Goal: Task Accomplishment & Management: Manage account settings

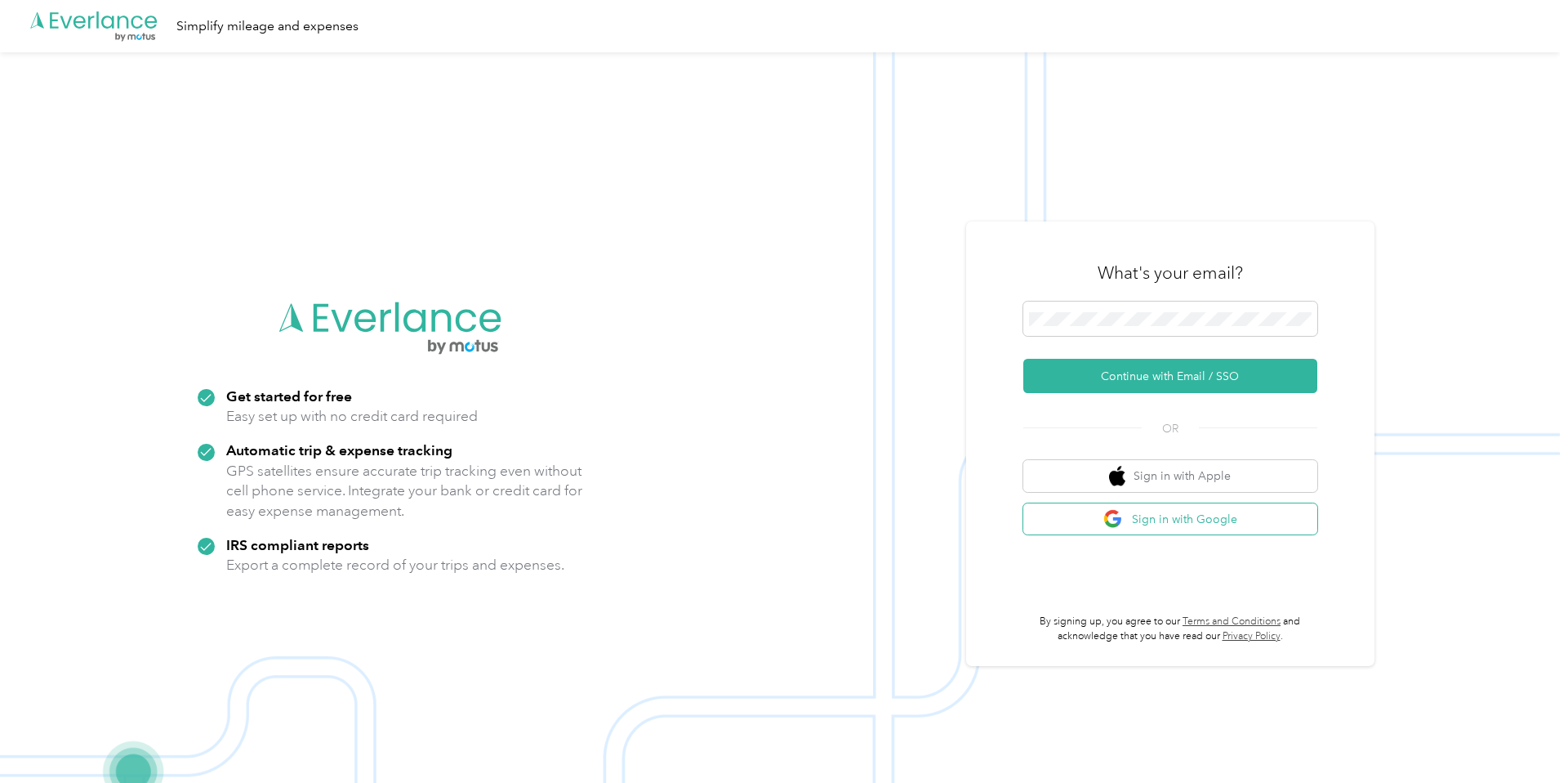
click at [1180, 528] on button "Sign in with Google" at bounding box center [1170, 519] width 294 height 32
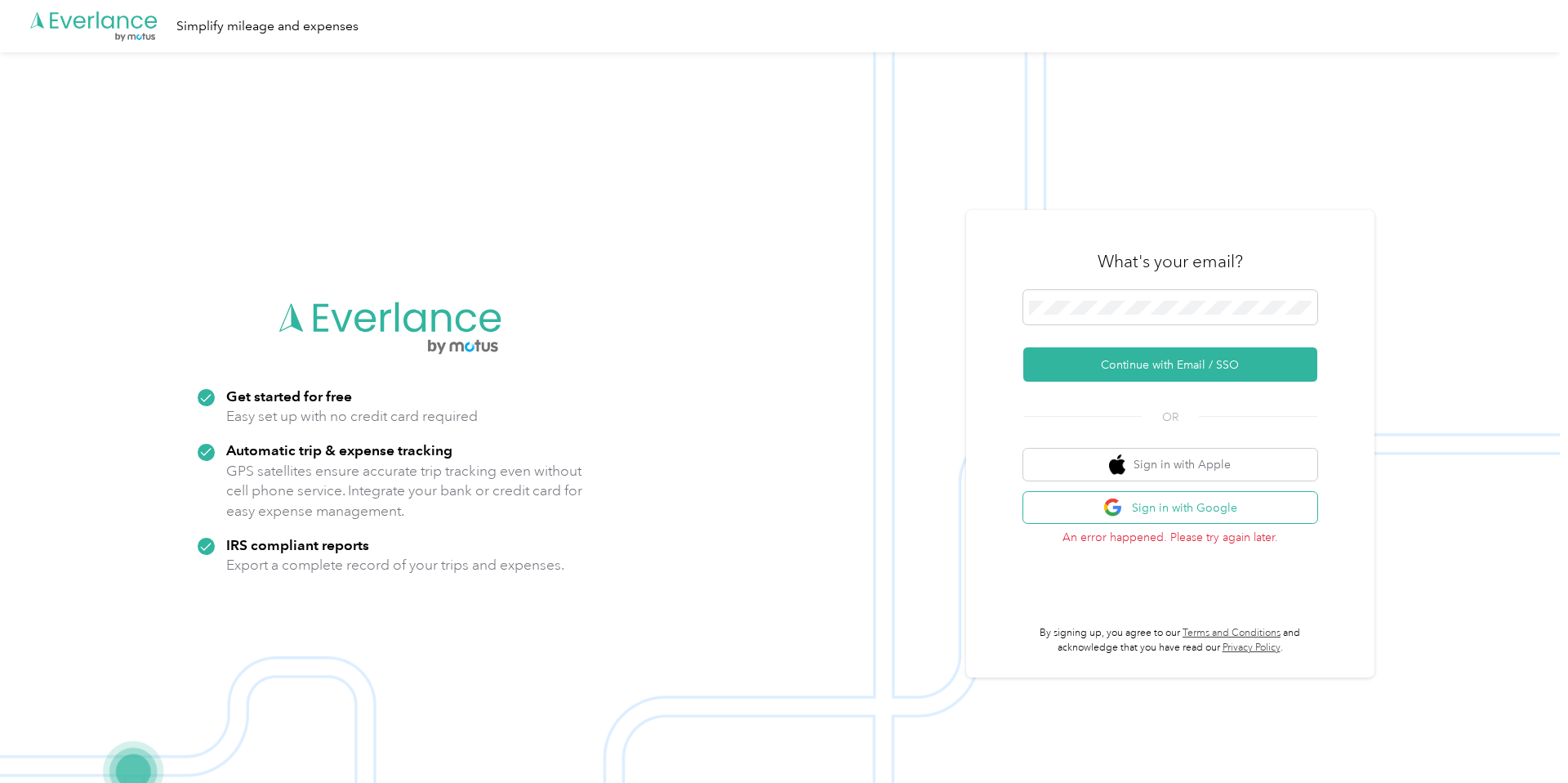
click at [1184, 508] on button "Sign in with Google" at bounding box center [1170, 508] width 294 height 32
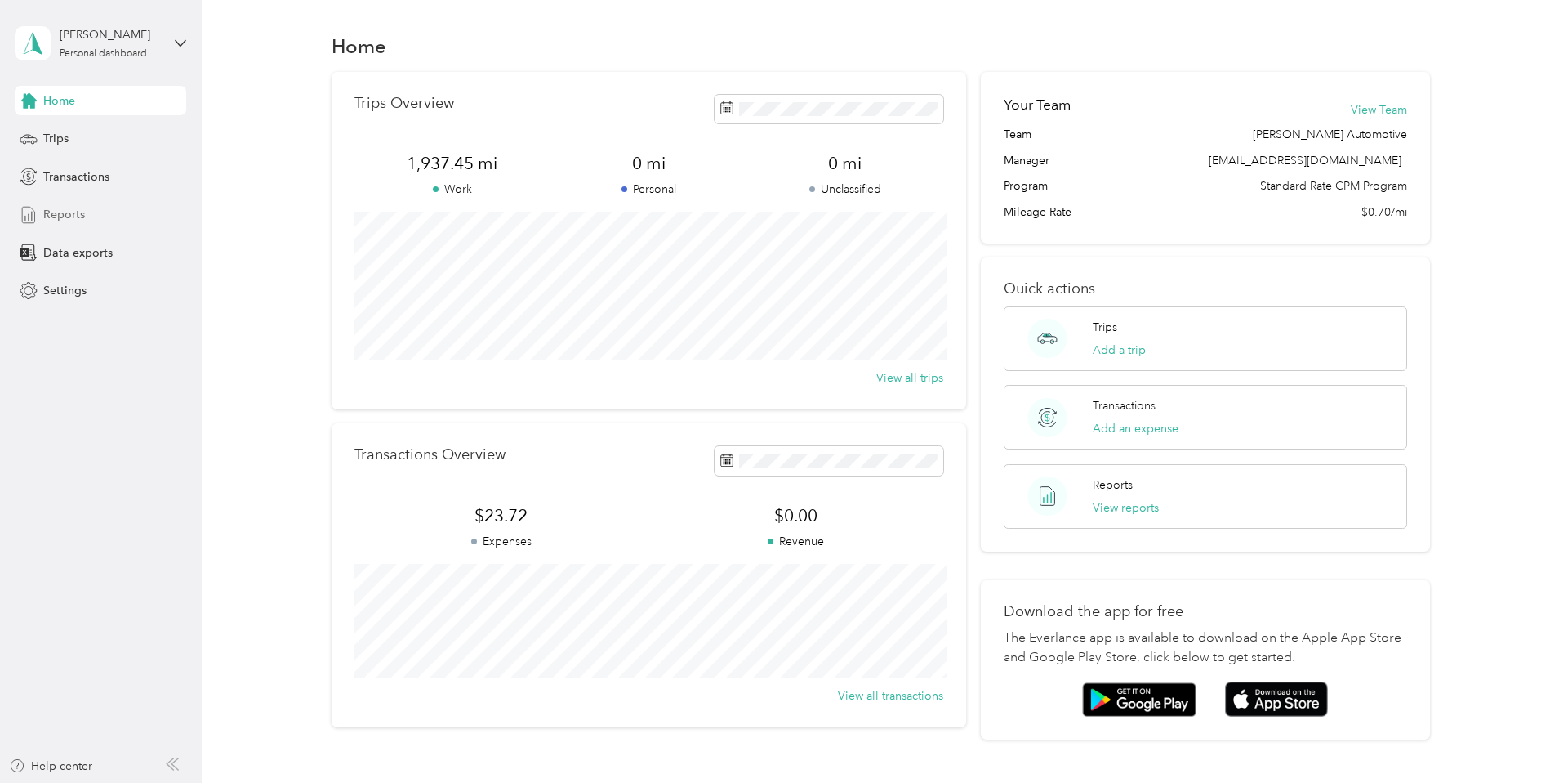
click at [67, 214] on span "Reports" at bounding box center [63, 214] width 41 height 17
click at [65, 219] on span "Reports" at bounding box center [63, 214] width 41 height 17
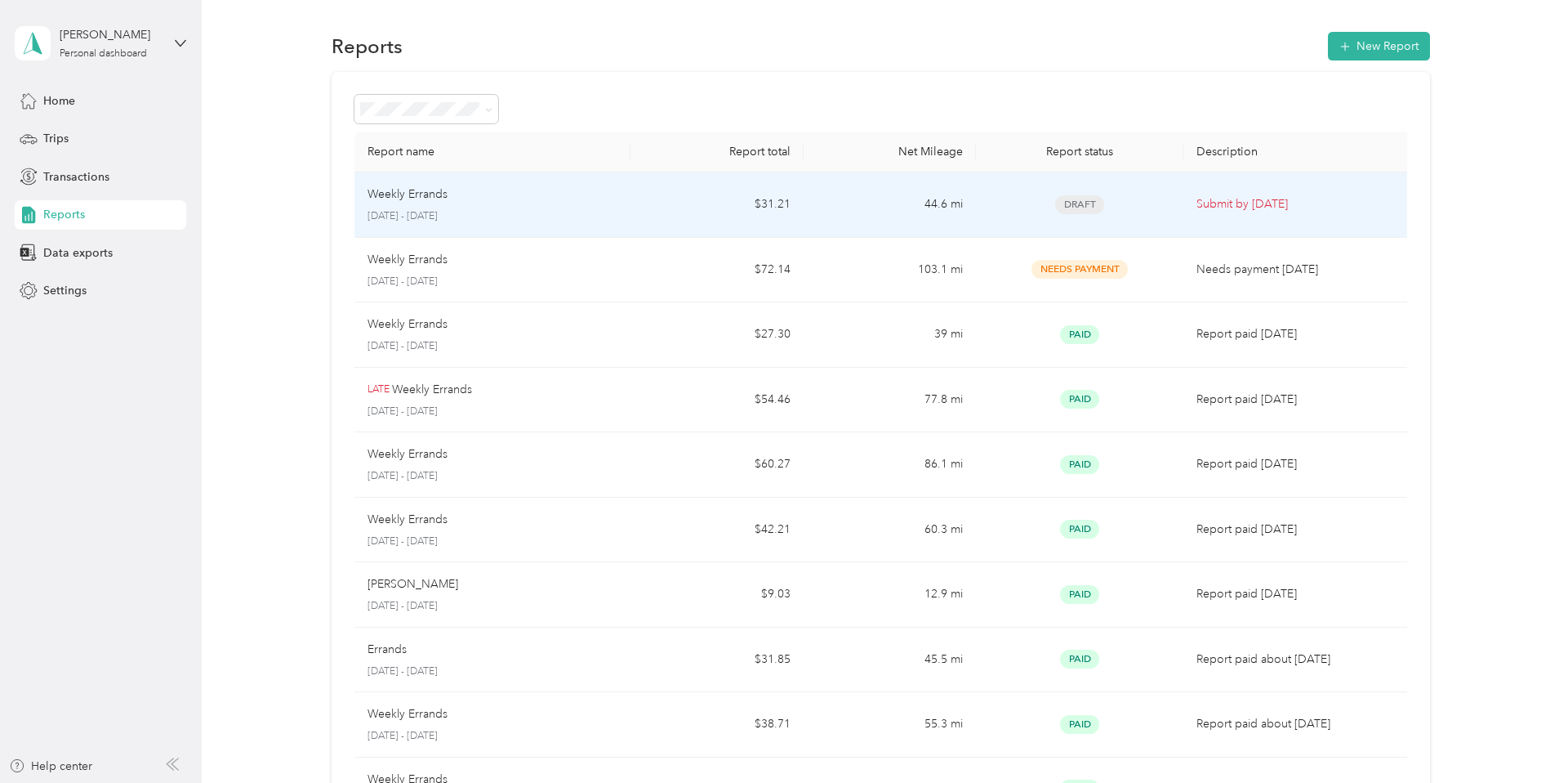
click at [853, 206] on td "44.6 mi" at bounding box center [890, 205] width 173 height 65
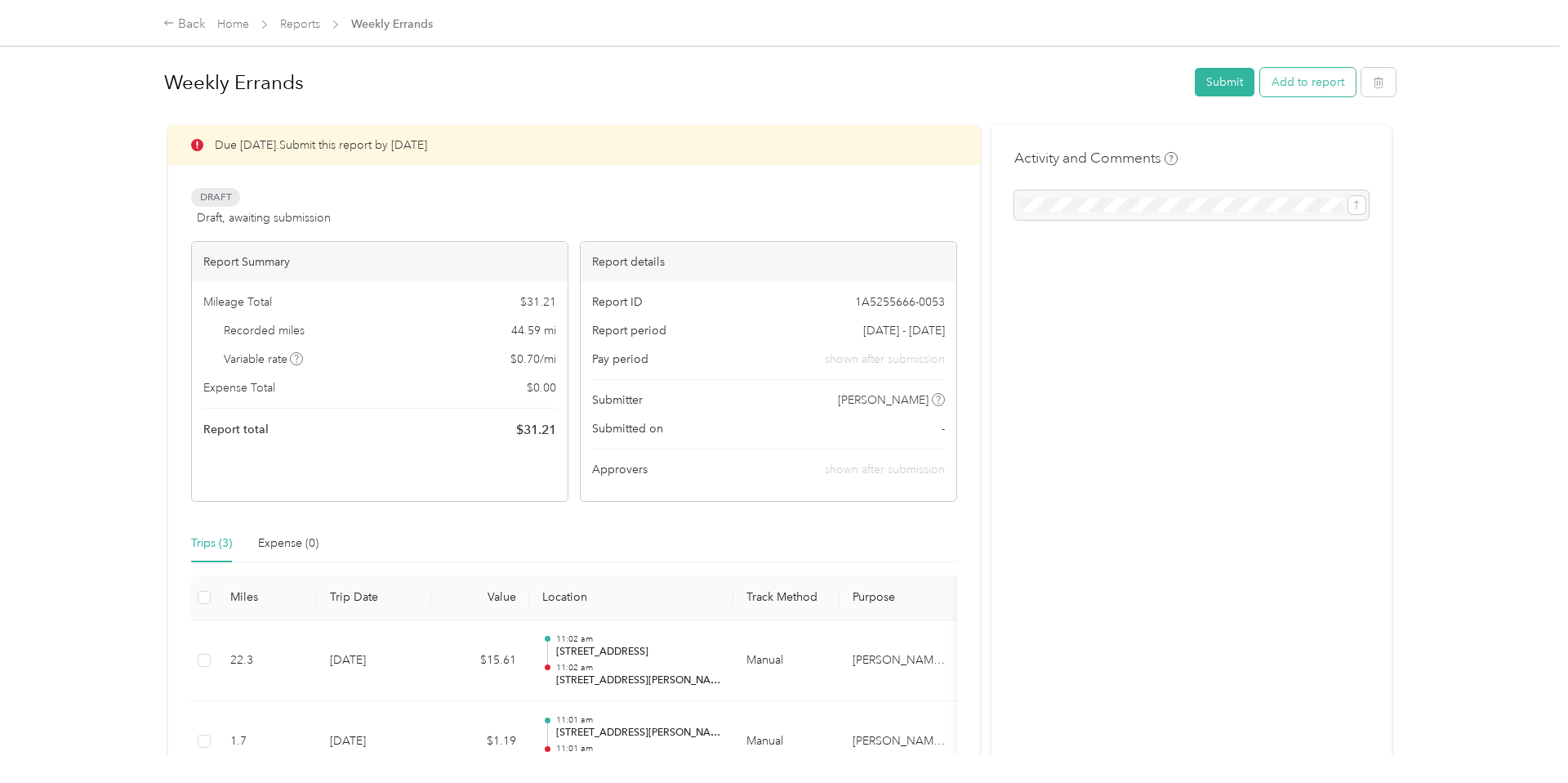
click at [1308, 90] on button "Add to report" at bounding box center [1307, 82] width 95 height 28
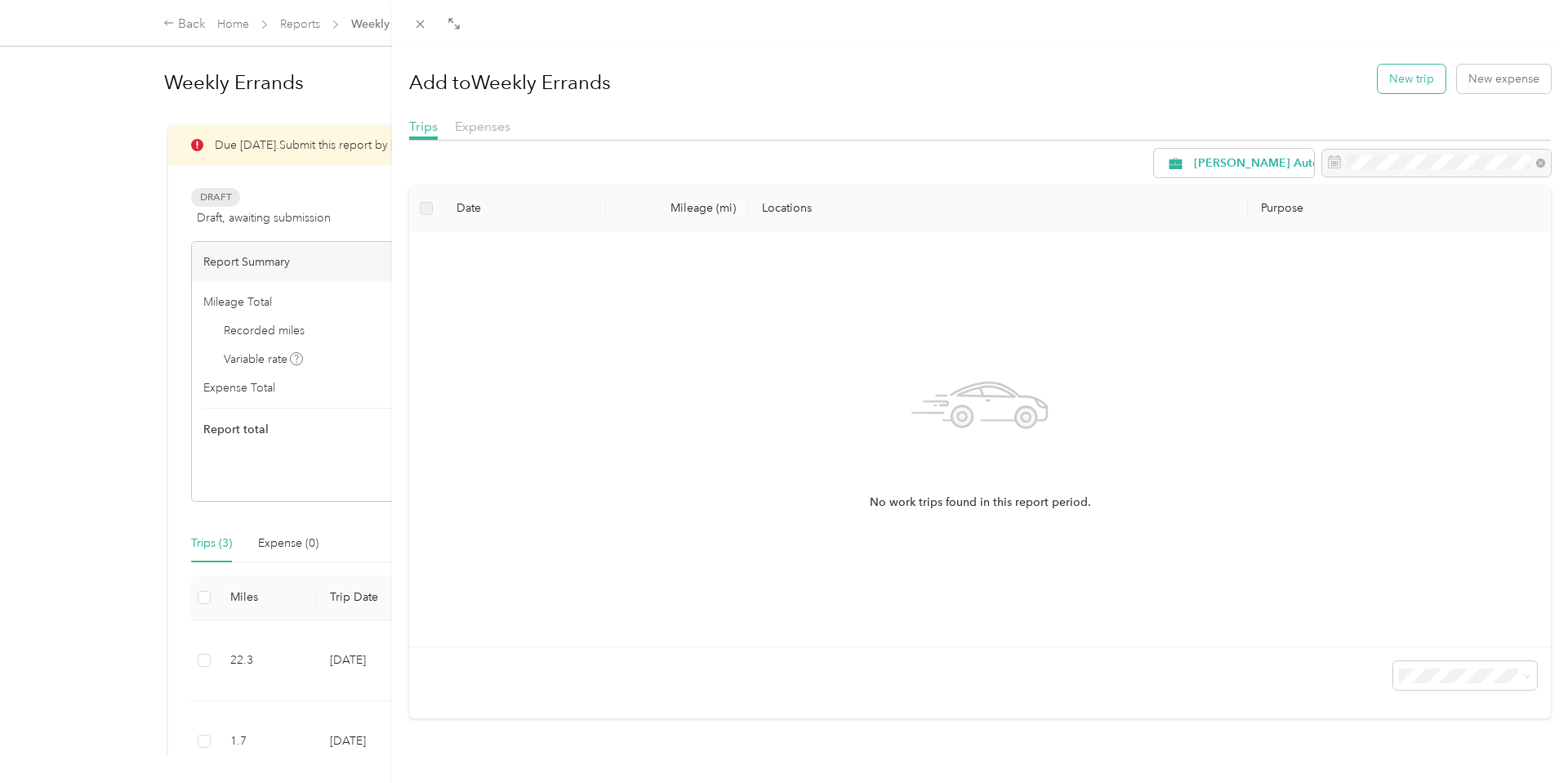
click at [1411, 83] on button "New trip" at bounding box center [1412, 78] width 68 height 28
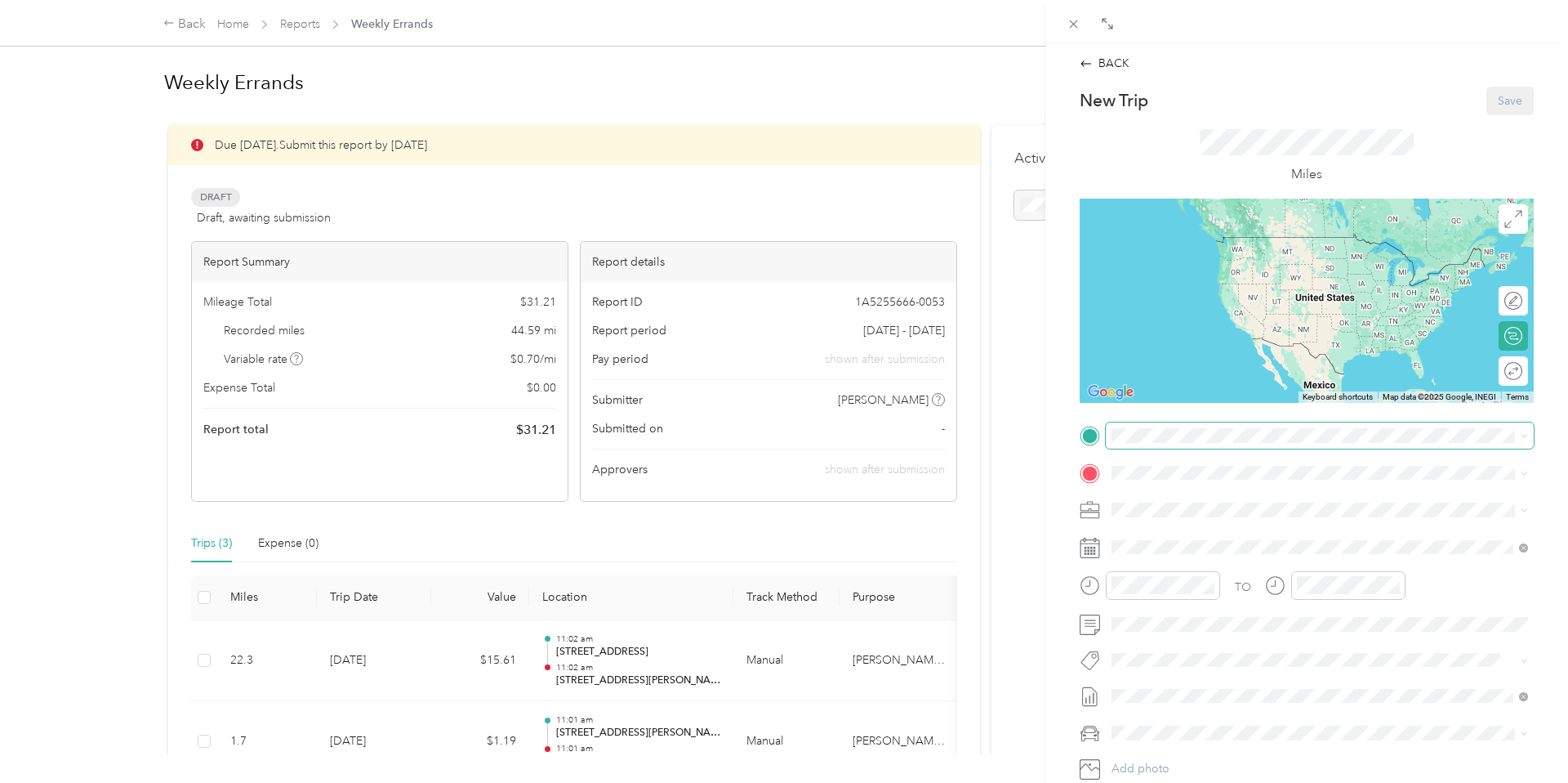
click at [1143, 425] on span at bounding box center [1319, 435] width 428 height 26
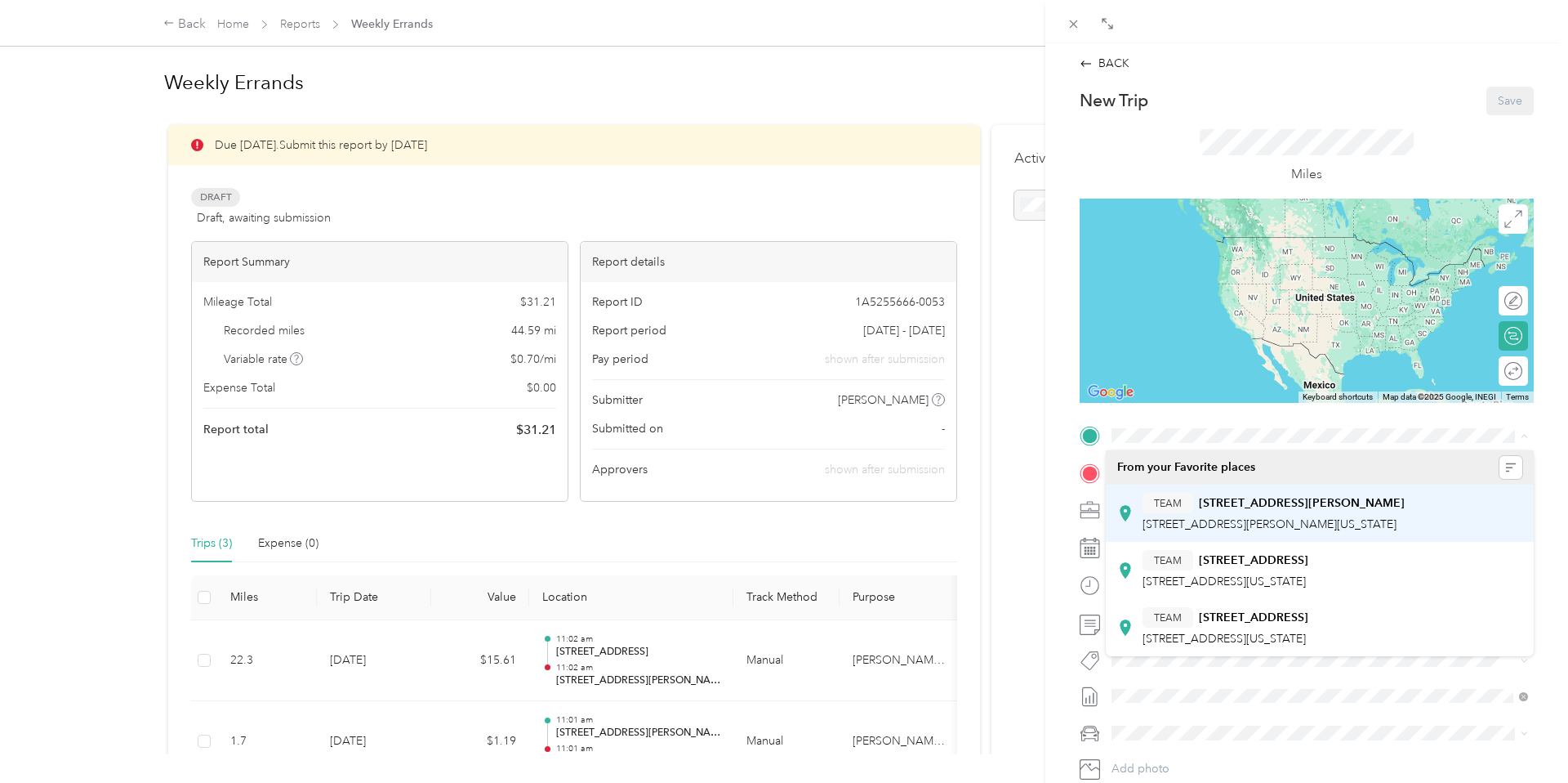
drag, startPoint x: 1258, startPoint y: 507, endPoint x: 1231, endPoint y: 500, distance: 27.9
click at [1258, 507] on strong "[STREET_ADDRESS][PERSON_NAME]" at bounding box center [1302, 503] width 206 height 15
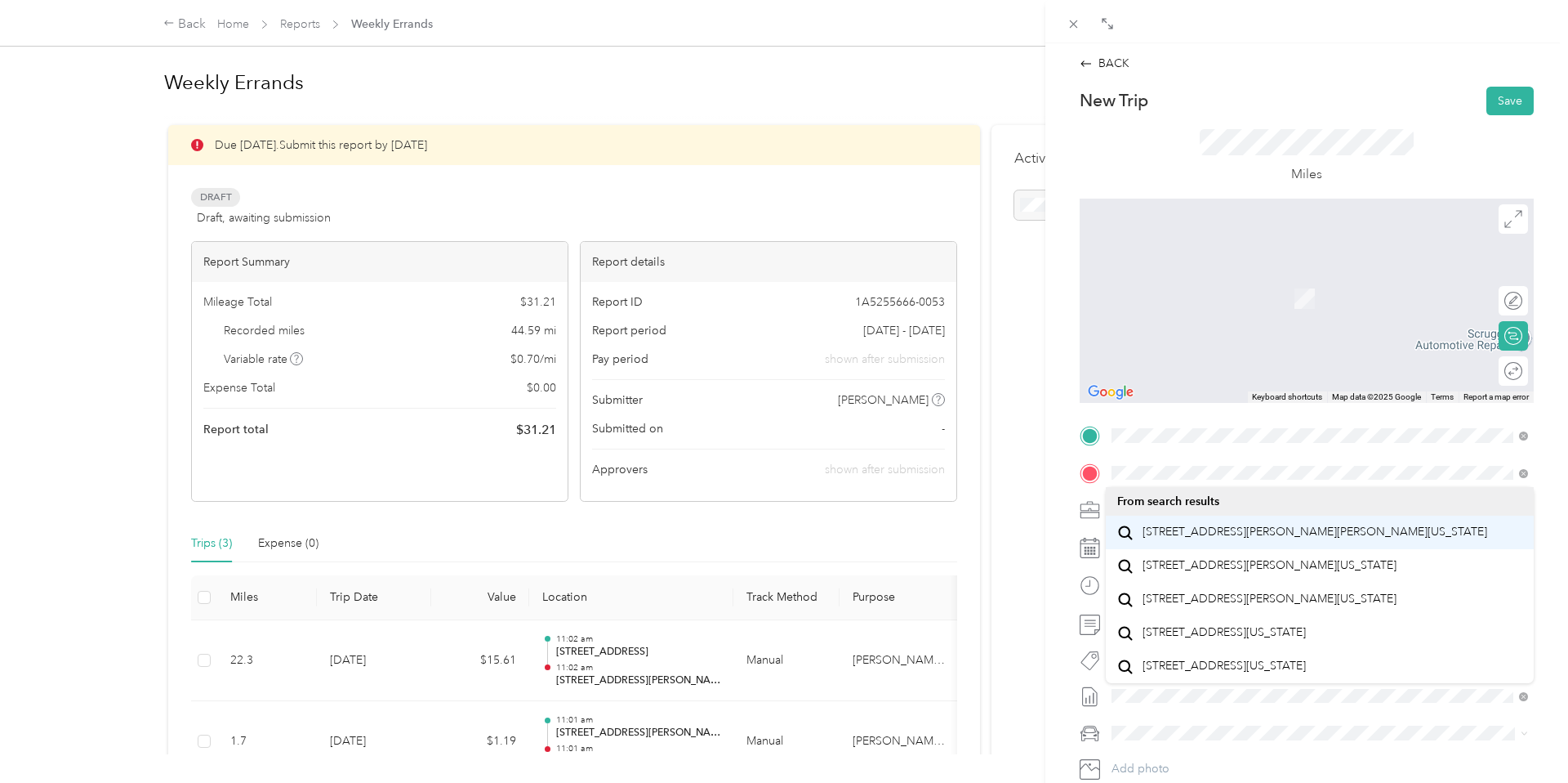
click at [1257, 539] on span "[STREET_ADDRESS][PERSON_NAME][PERSON_NAME][US_STATE]" at bounding box center [1315, 531] width 345 height 15
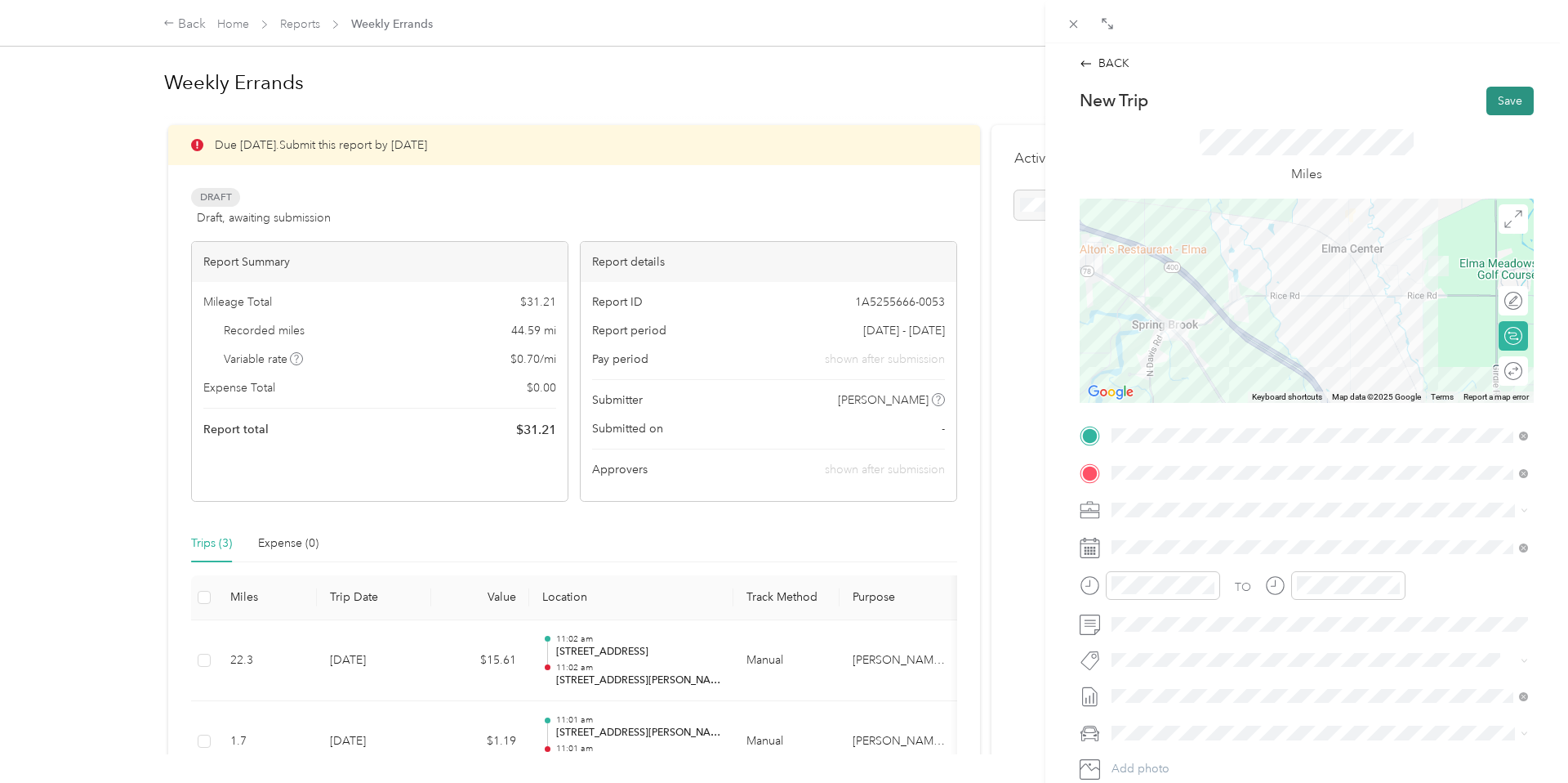
click at [1495, 107] on button "Save" at bounding box center [1510, 100] width 48 height 28
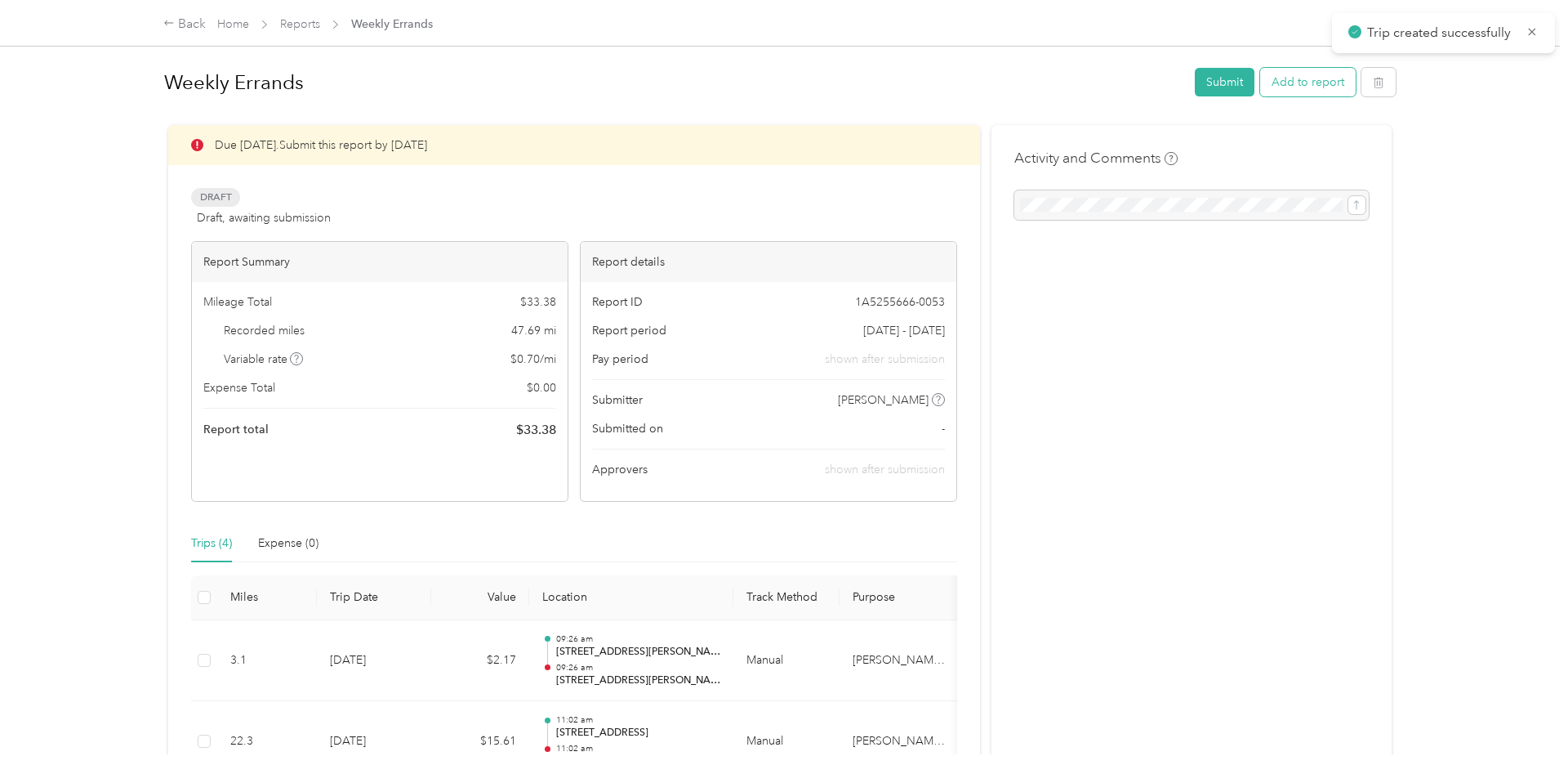
click at [1300, 81] on button "Add to report" at bounding box center [1307, 82] width 95 height 28
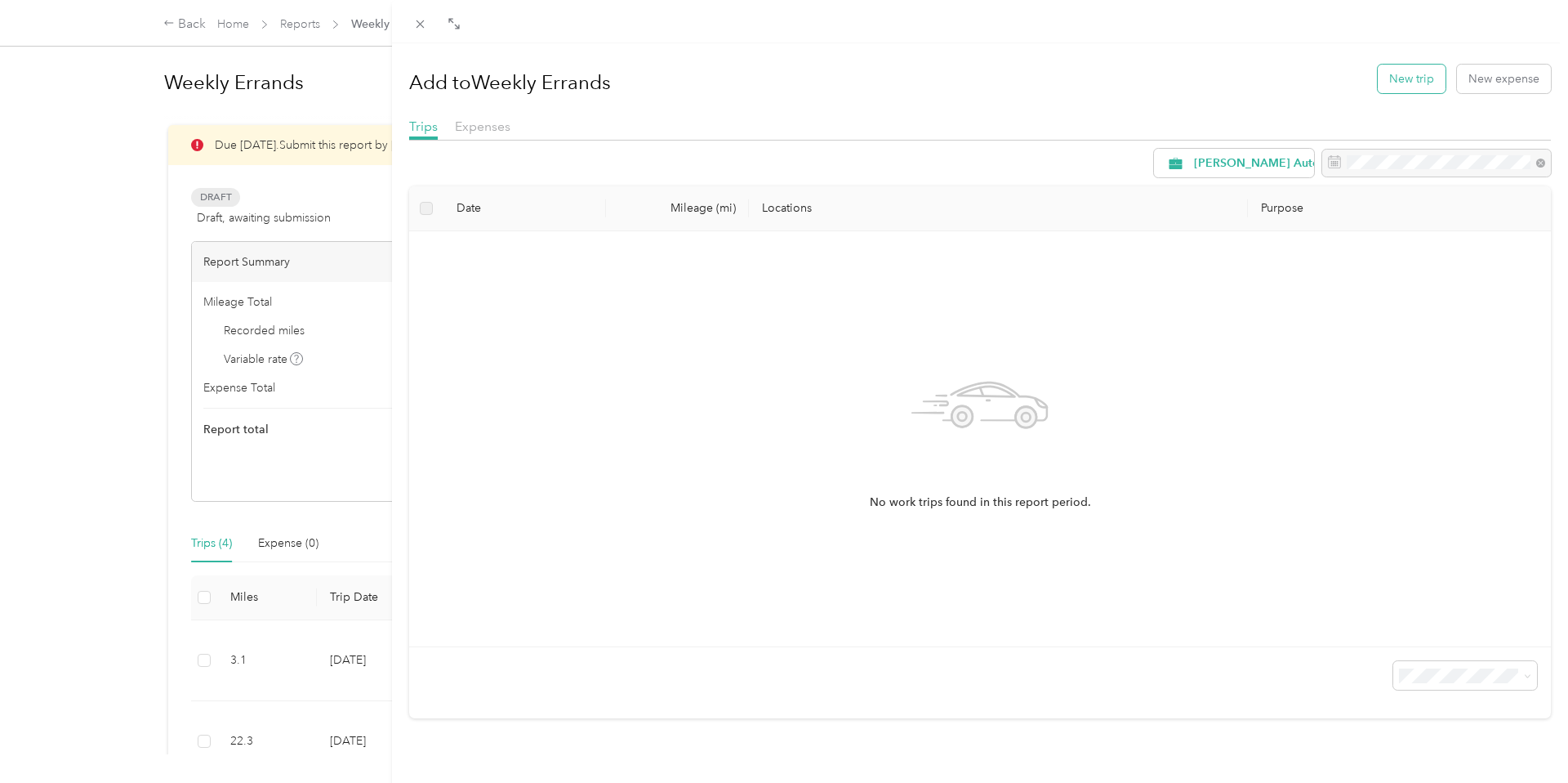
click at [1395, 87] on button "New trip" at bounding box center [1412, 78] width 68 height 28
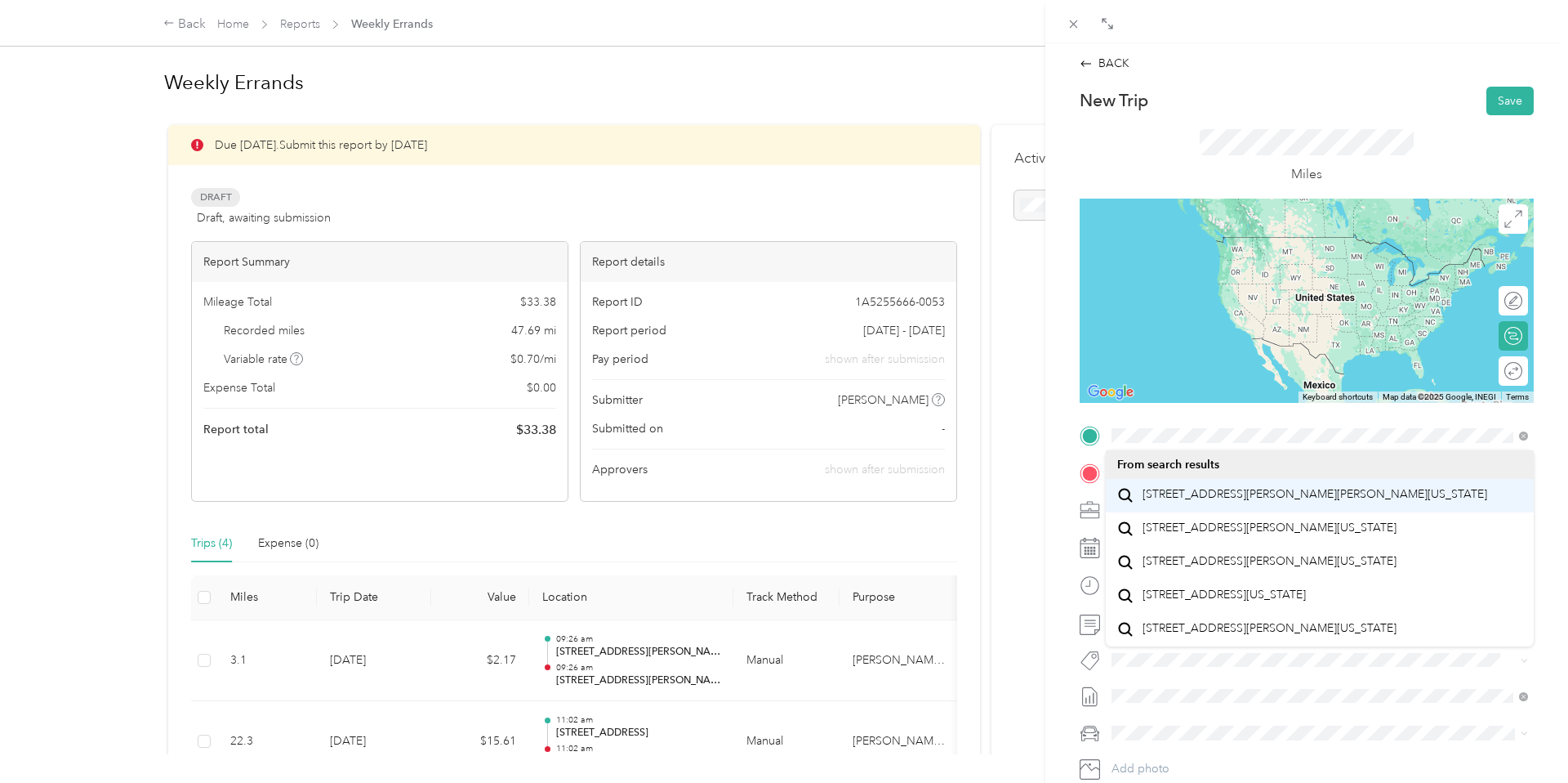
click at [1225, 502] on span "[STREET_ADDRESS][PERSON_NAME][PERSON_NAME][US_STATE]" at bounding box center [1315, 495] width 345 height 15
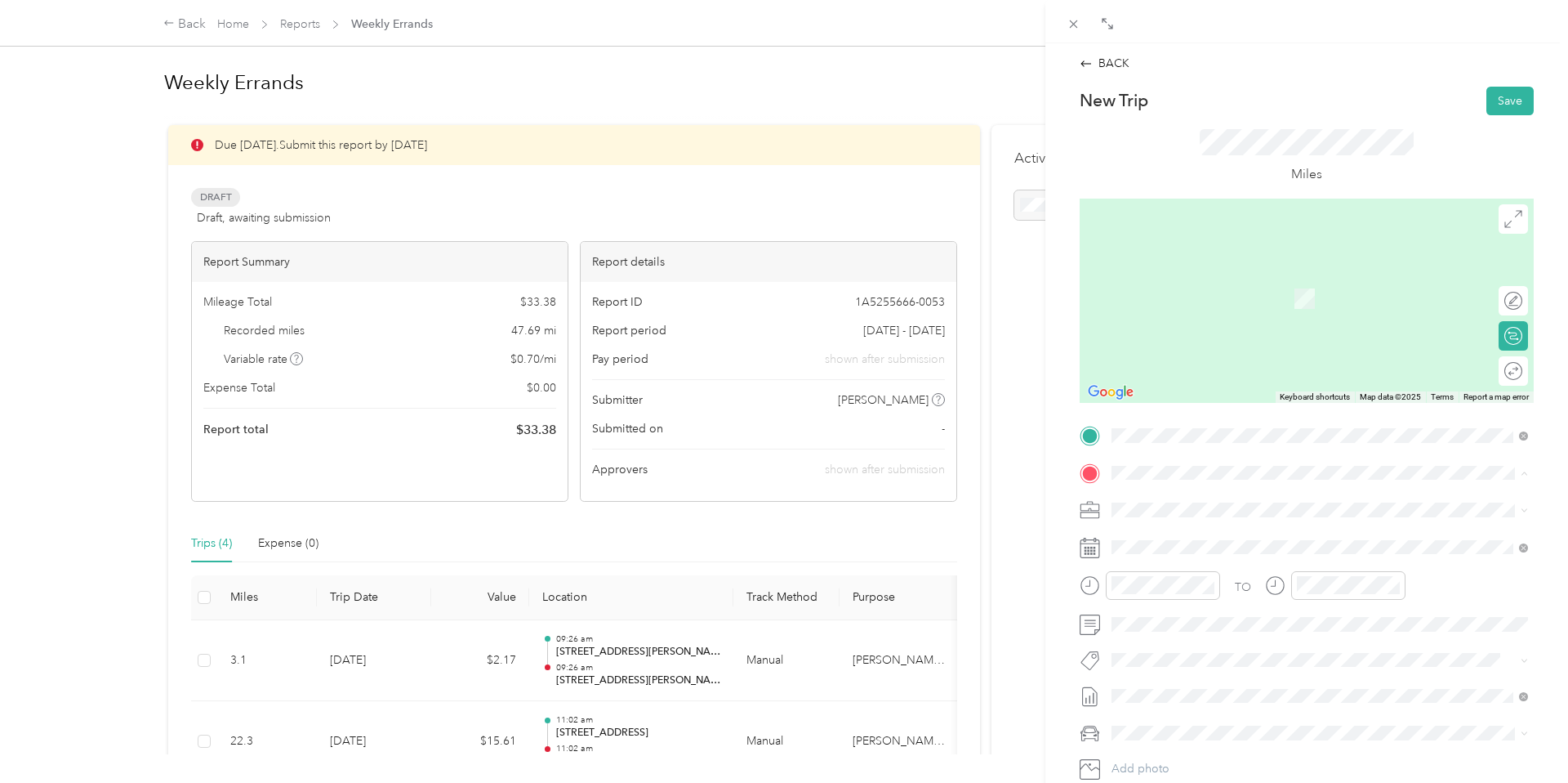
click at [1234, 544] on strong "[STREET_ADDRESS][PERSON_NAME]" at bounding box center [1302, 540] width 206 height 15
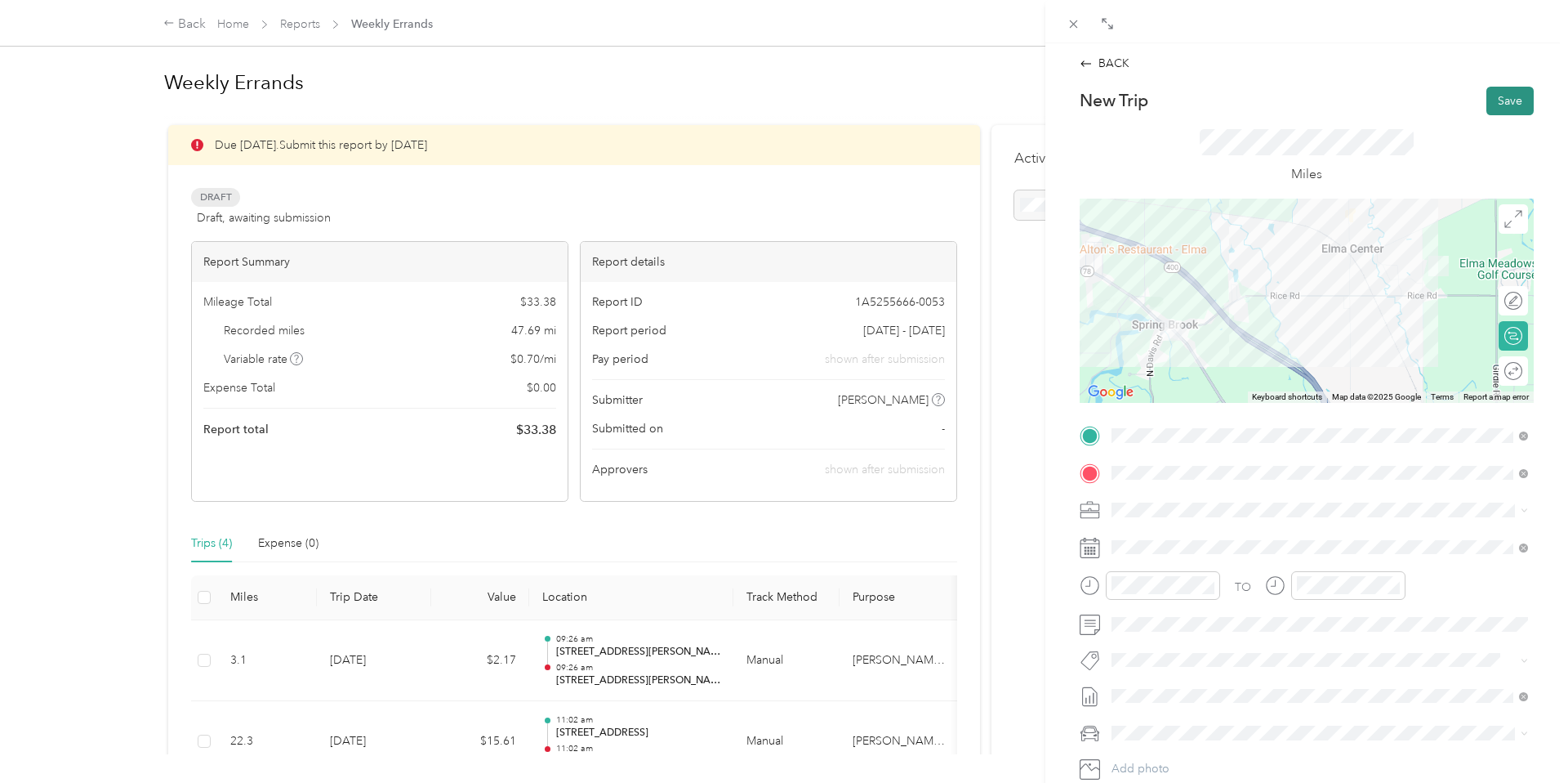
click at [1513, 102] on button "Save" at bounding box center [1510, 100] width 48 height 28
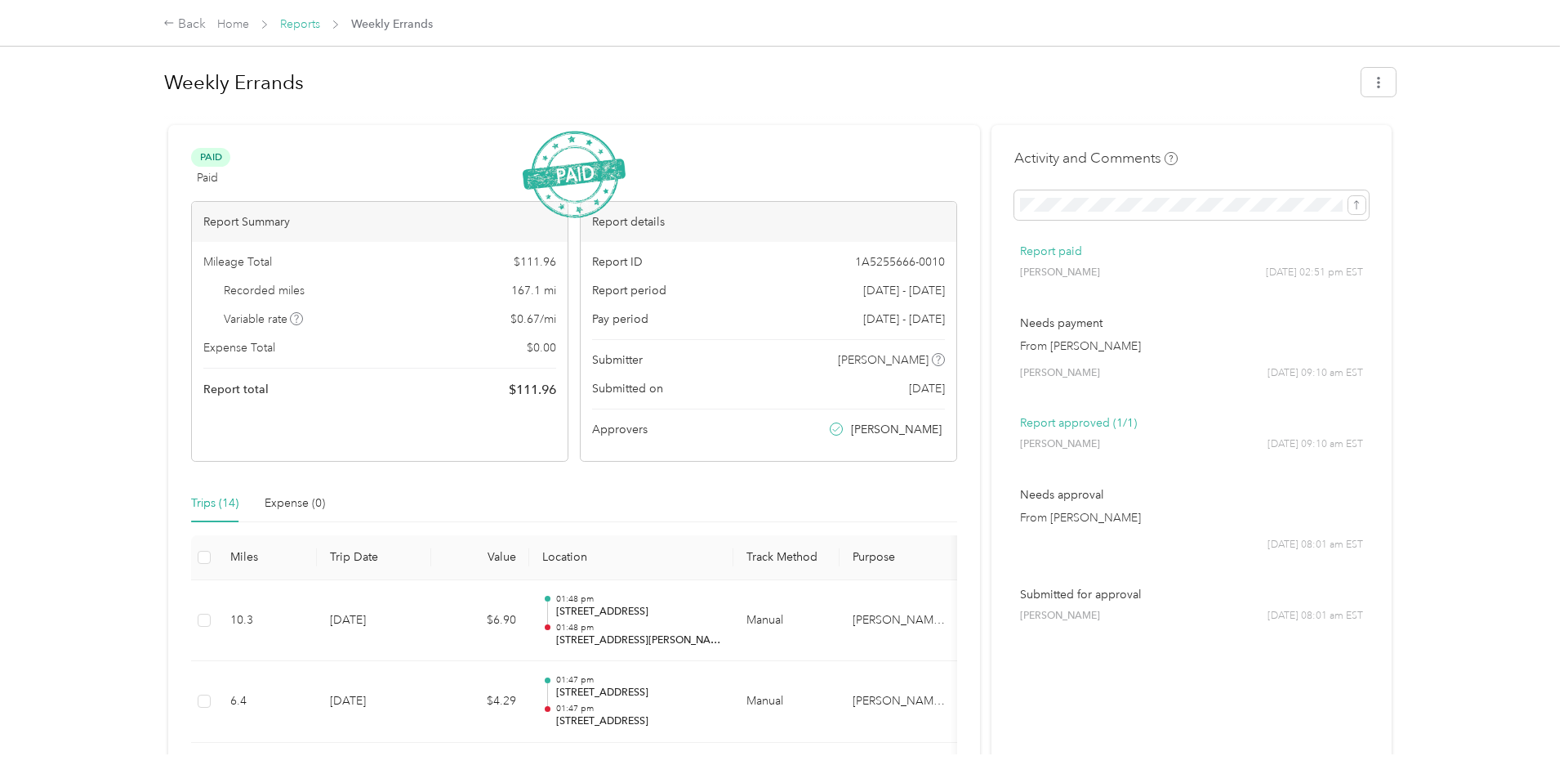
click at [291, 25] on link "Reports" at bounding box center [300, 24] width 40 height 14
